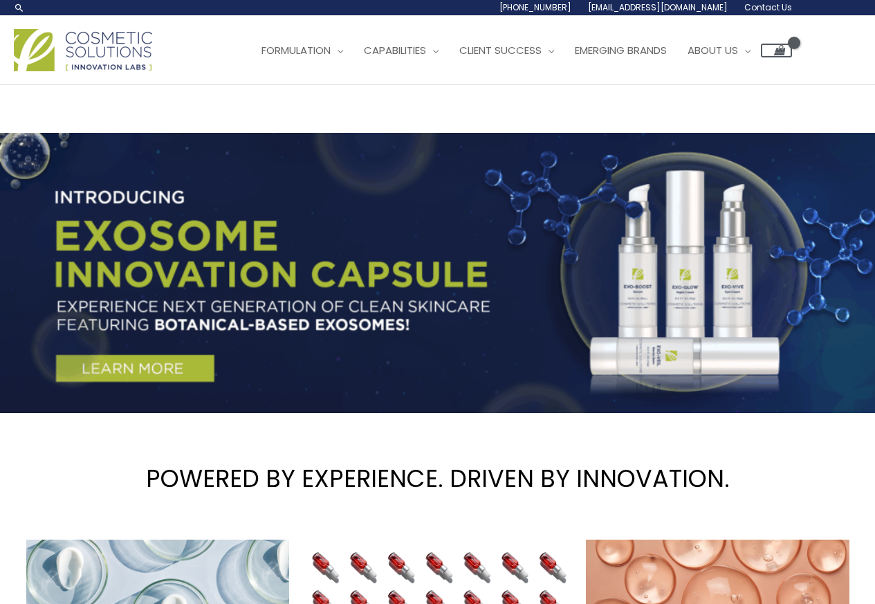
click at [763, 8] on span "Contact Us" at bounding box center [768, 7] width 48 height 12
